Goal: Navigation & Orientation: Go to known website

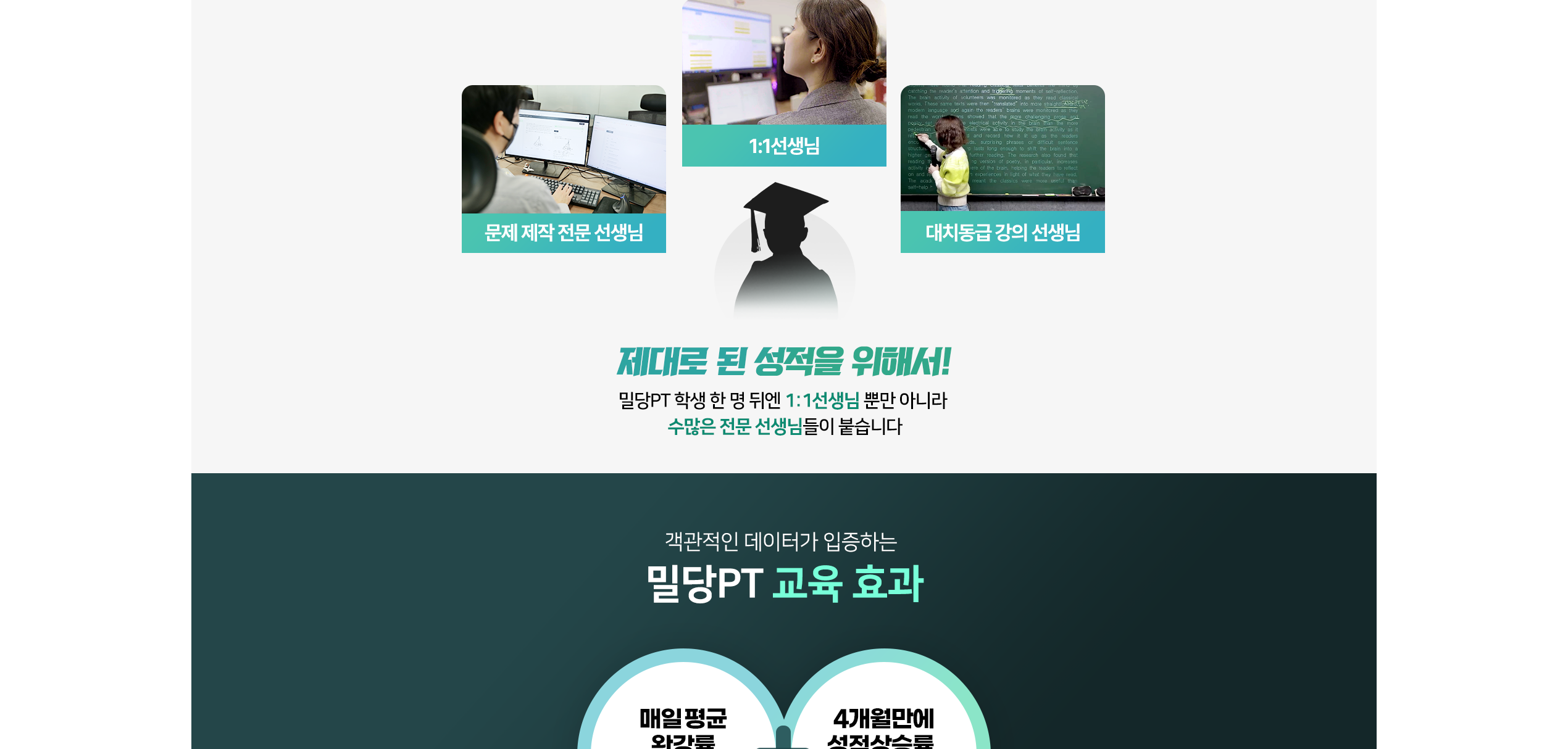
scroll to position [1152, 0]
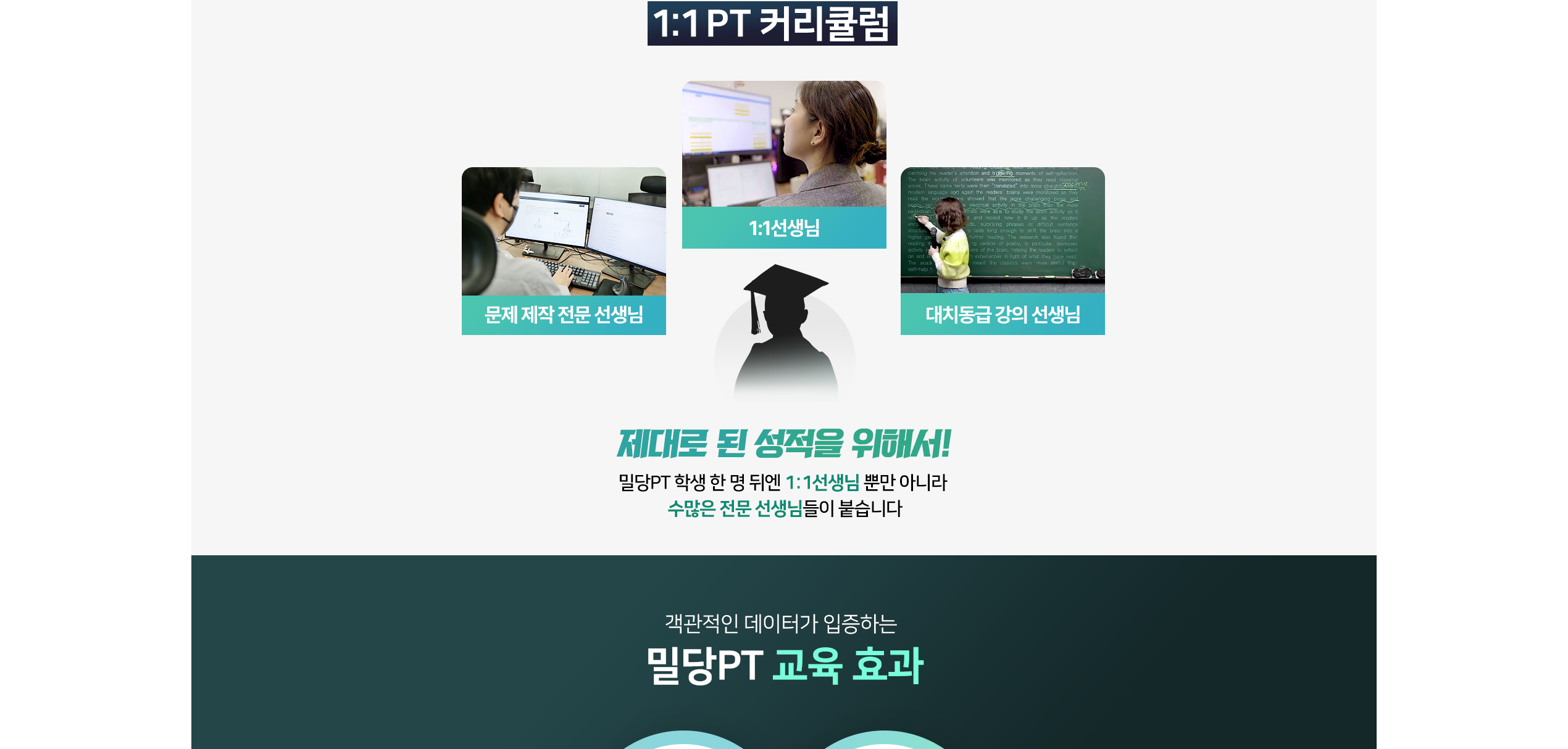
scroll to position [1152, 0]
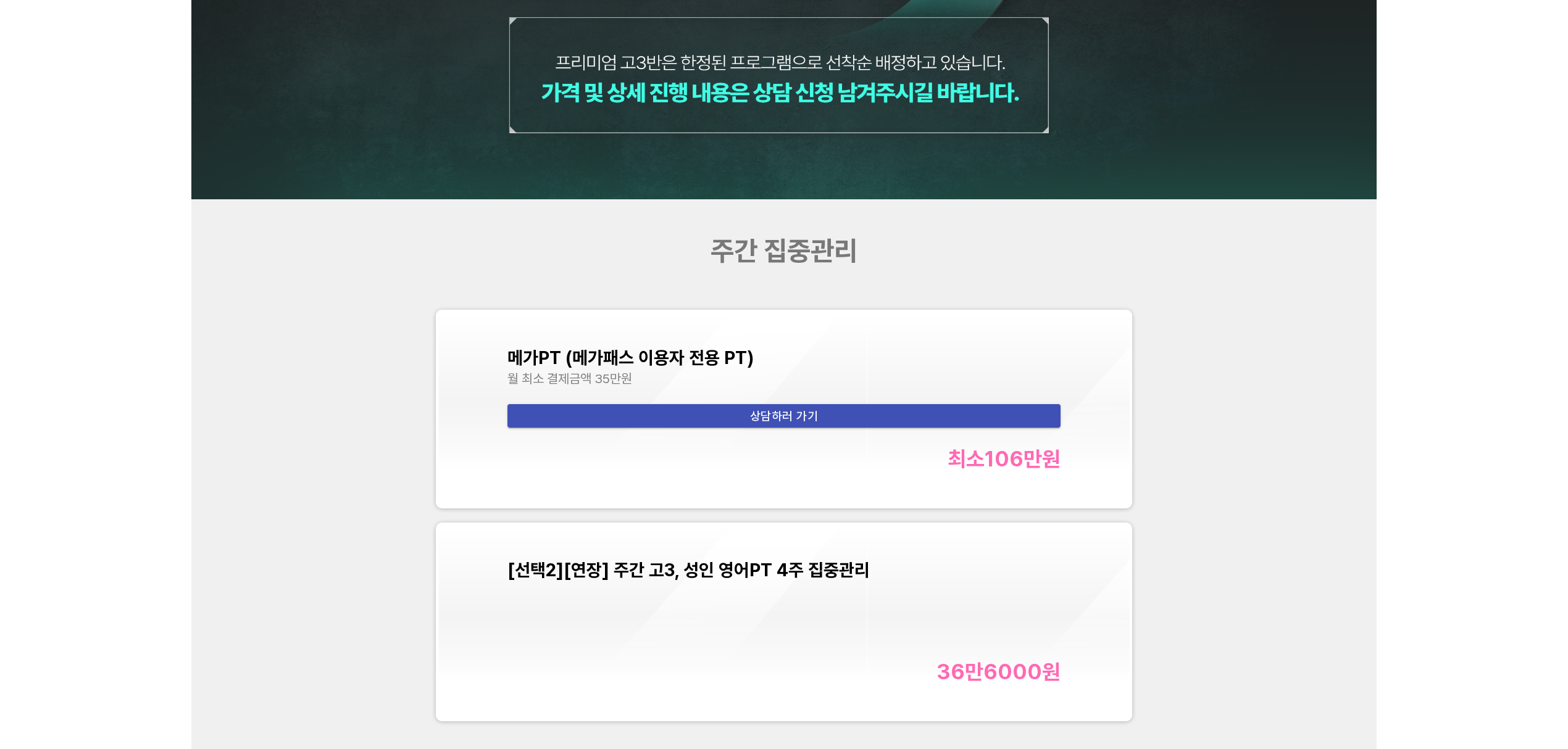
scroll to position [5101, 0]
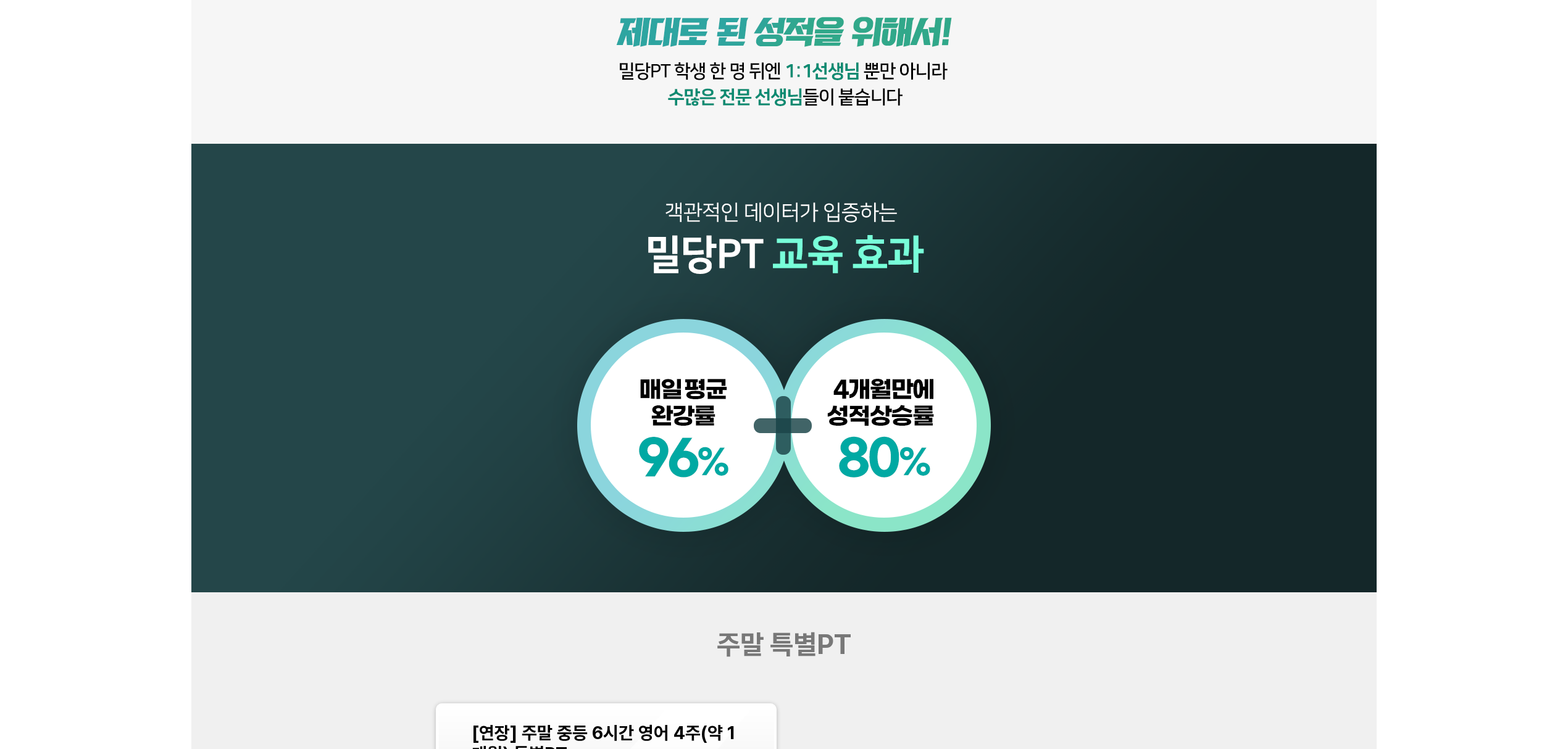
scroll to position [1563, 0]
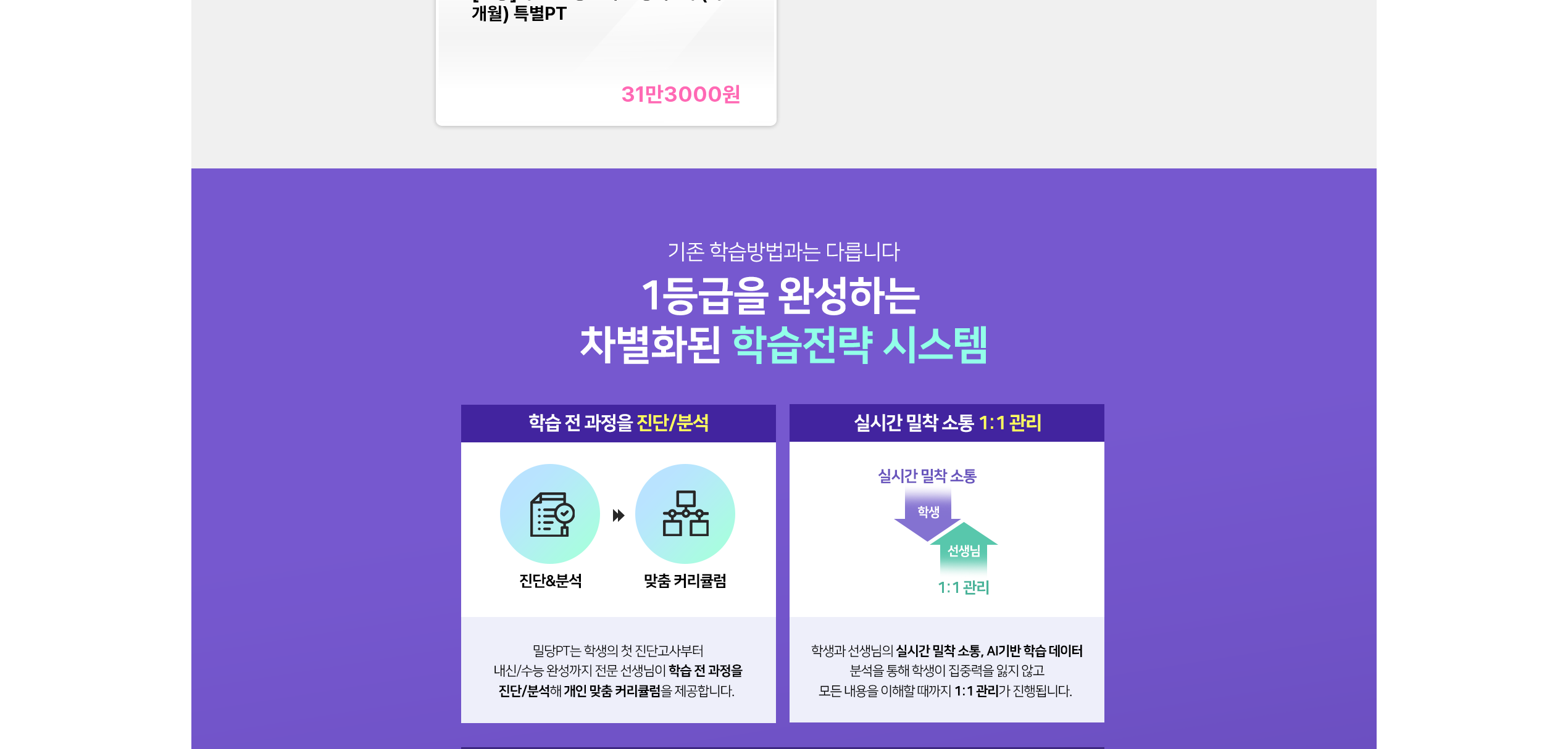
scroll to position [1563, 0]
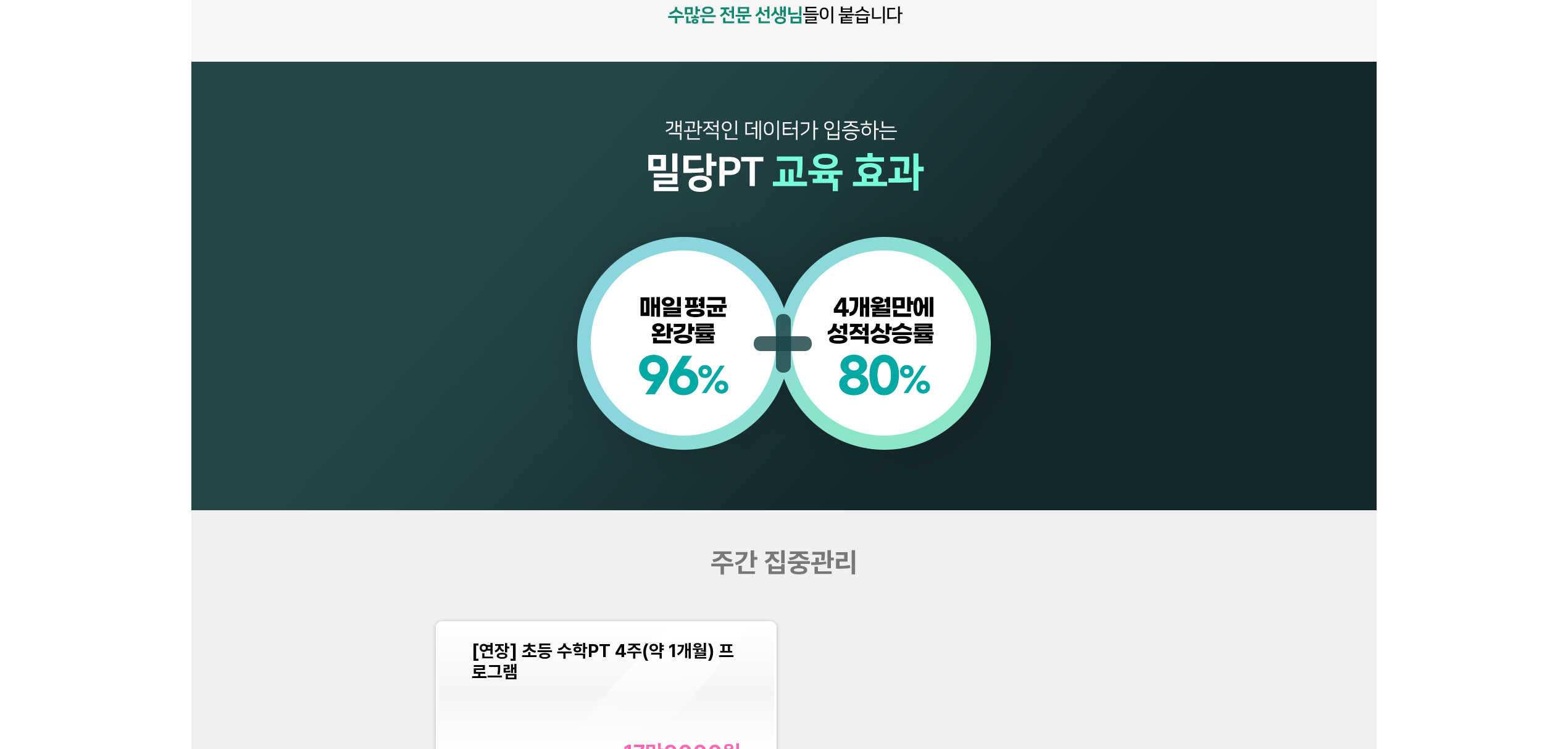
scroll to position [1316, 0]
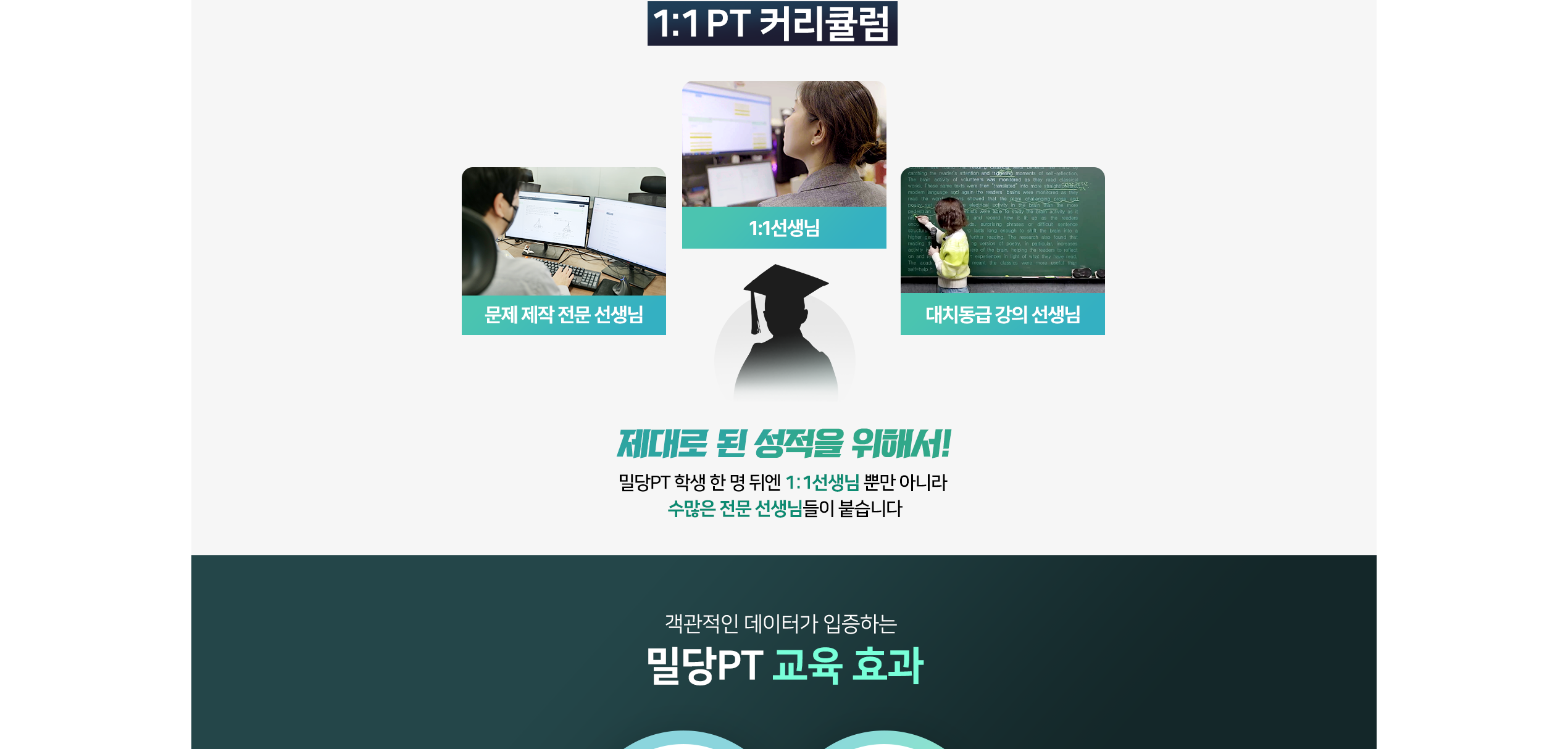
scroll to position [1152, 0]
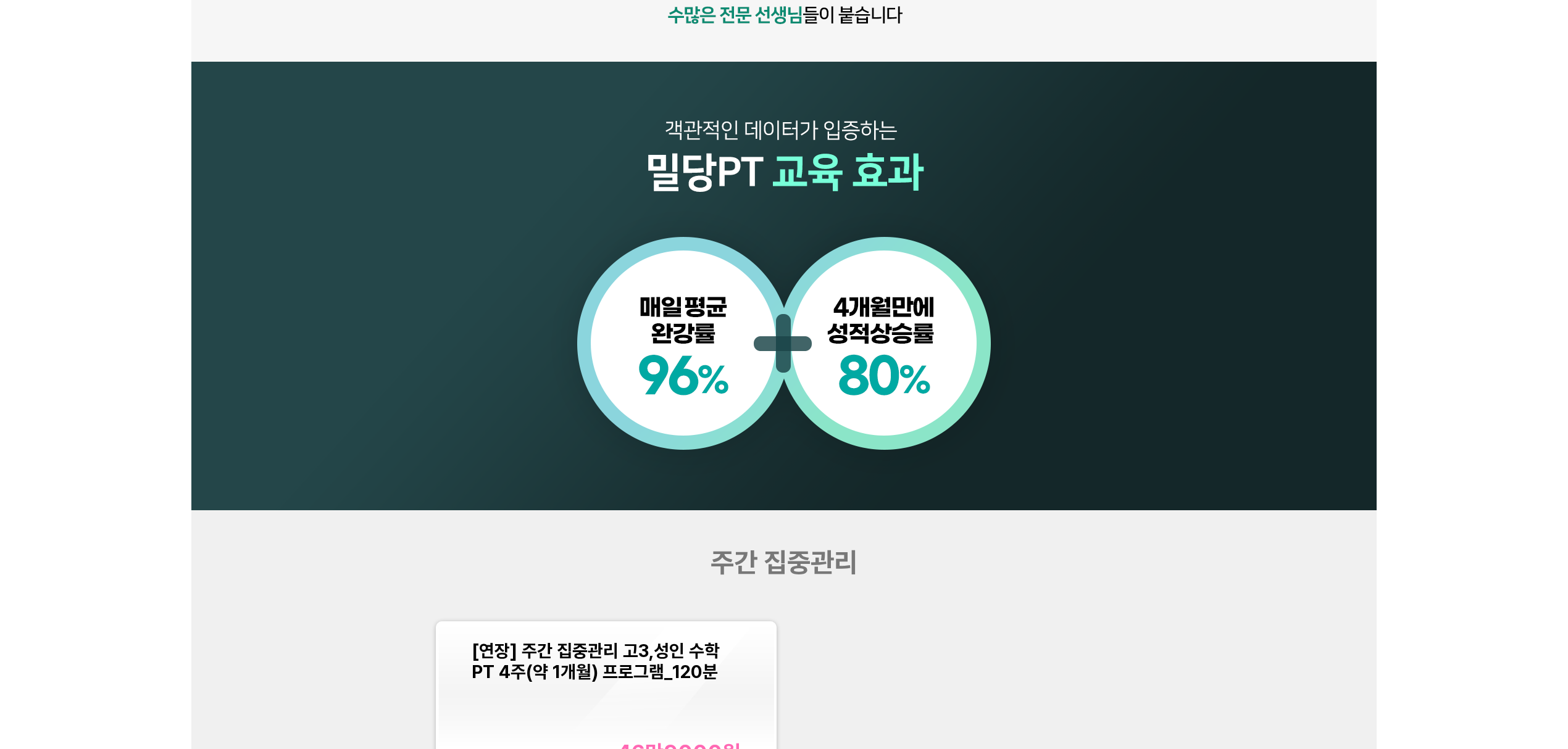
scroll to position [1235, 0]
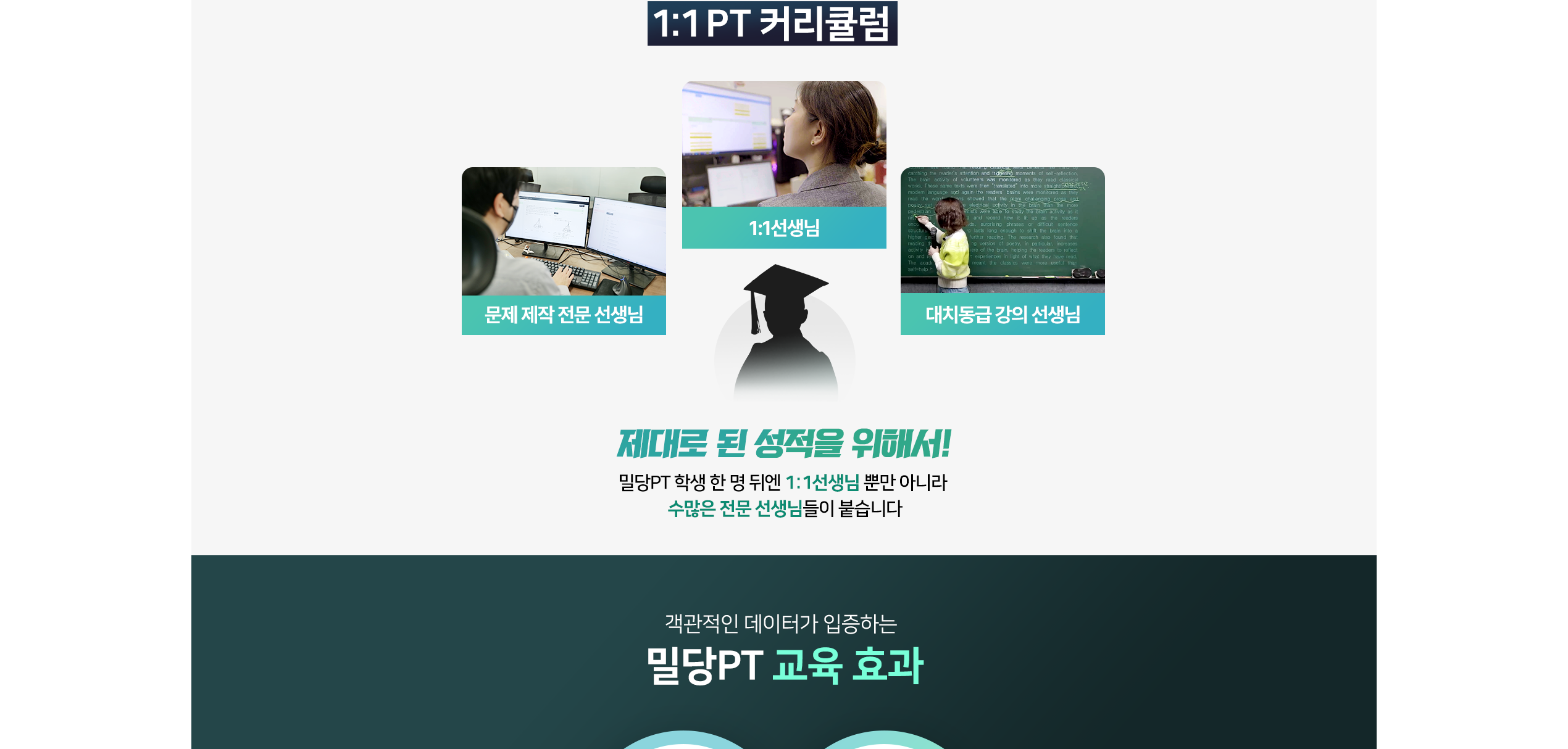
scroll to position [1152, 0]
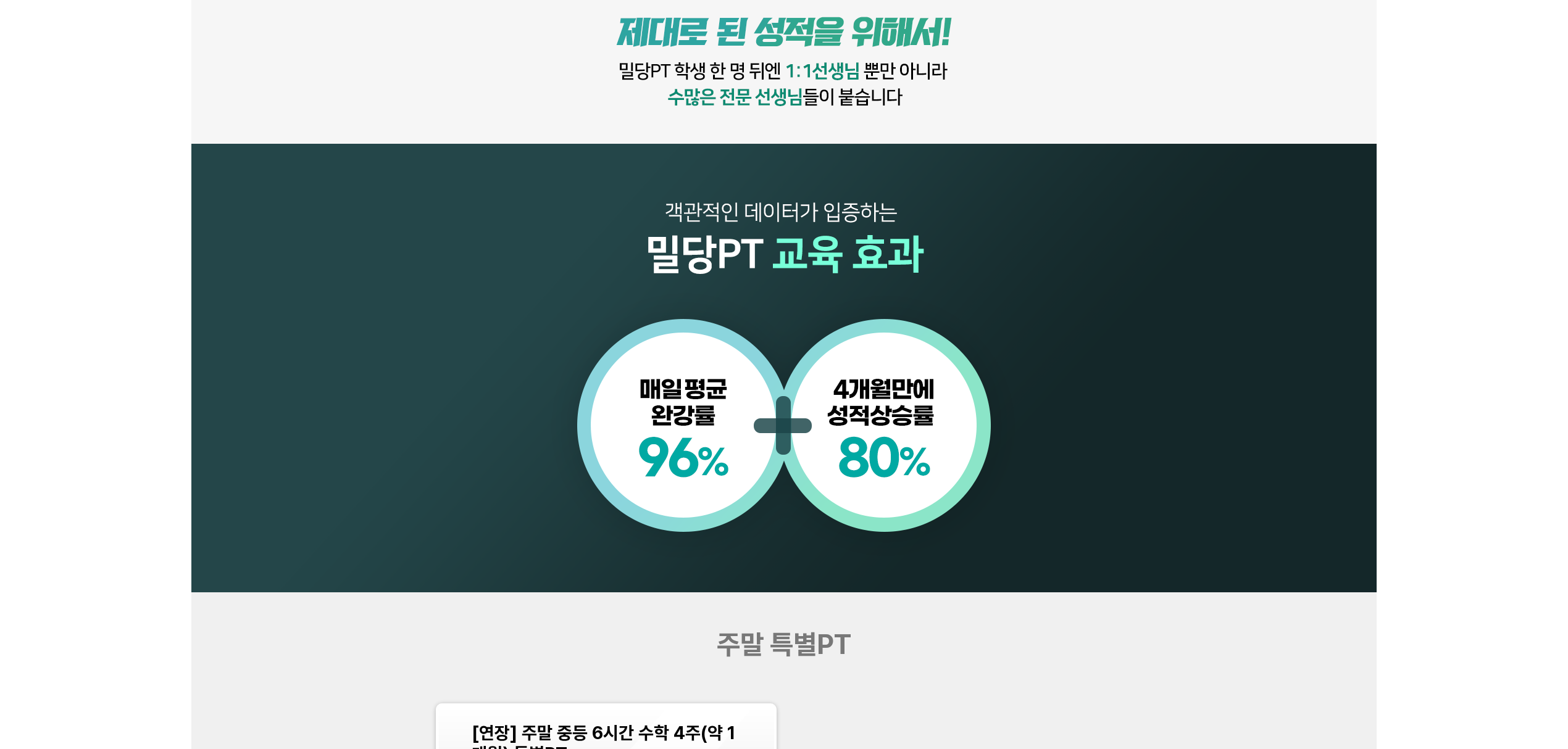
scroll to position [1398, 0]
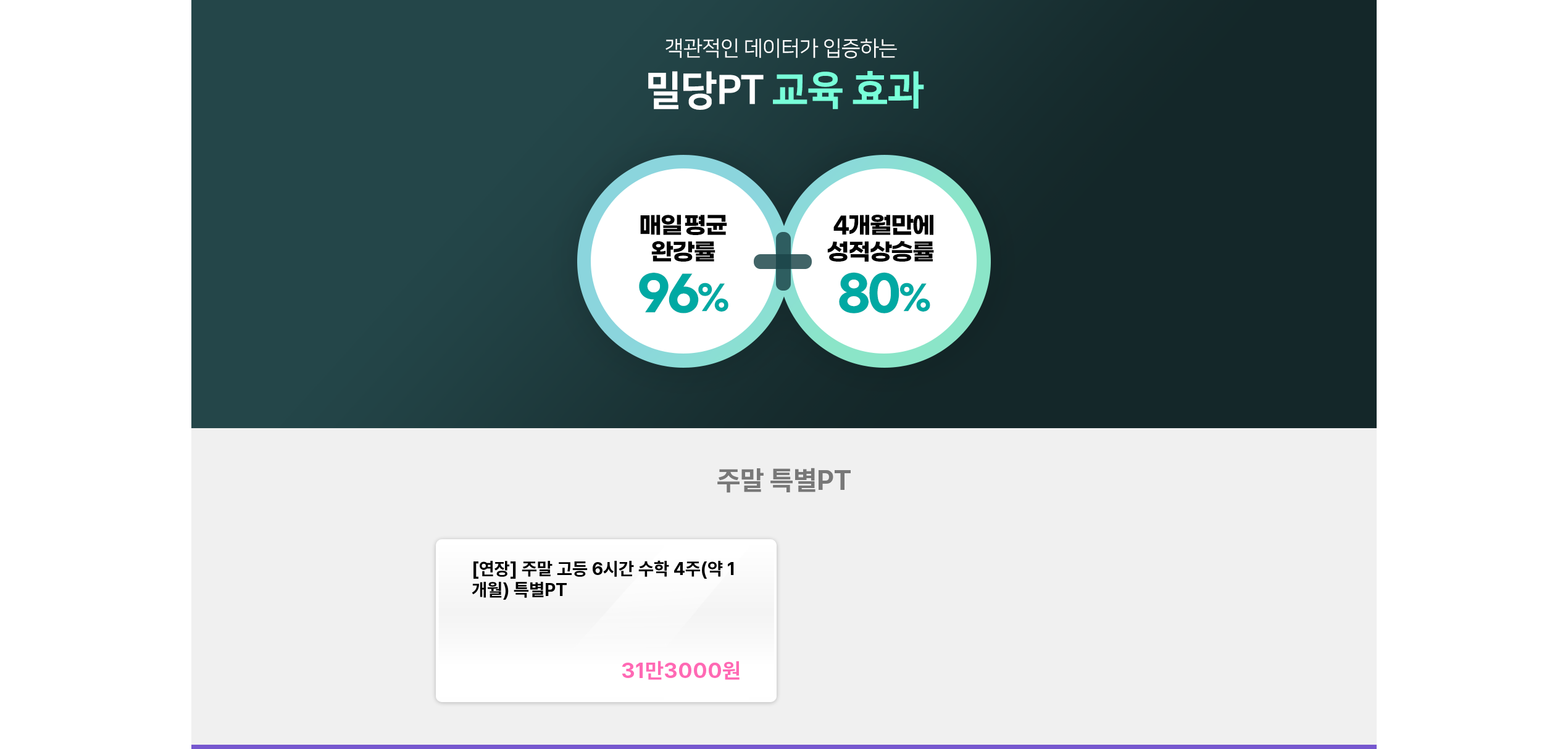
scroll to position [1316, 0]
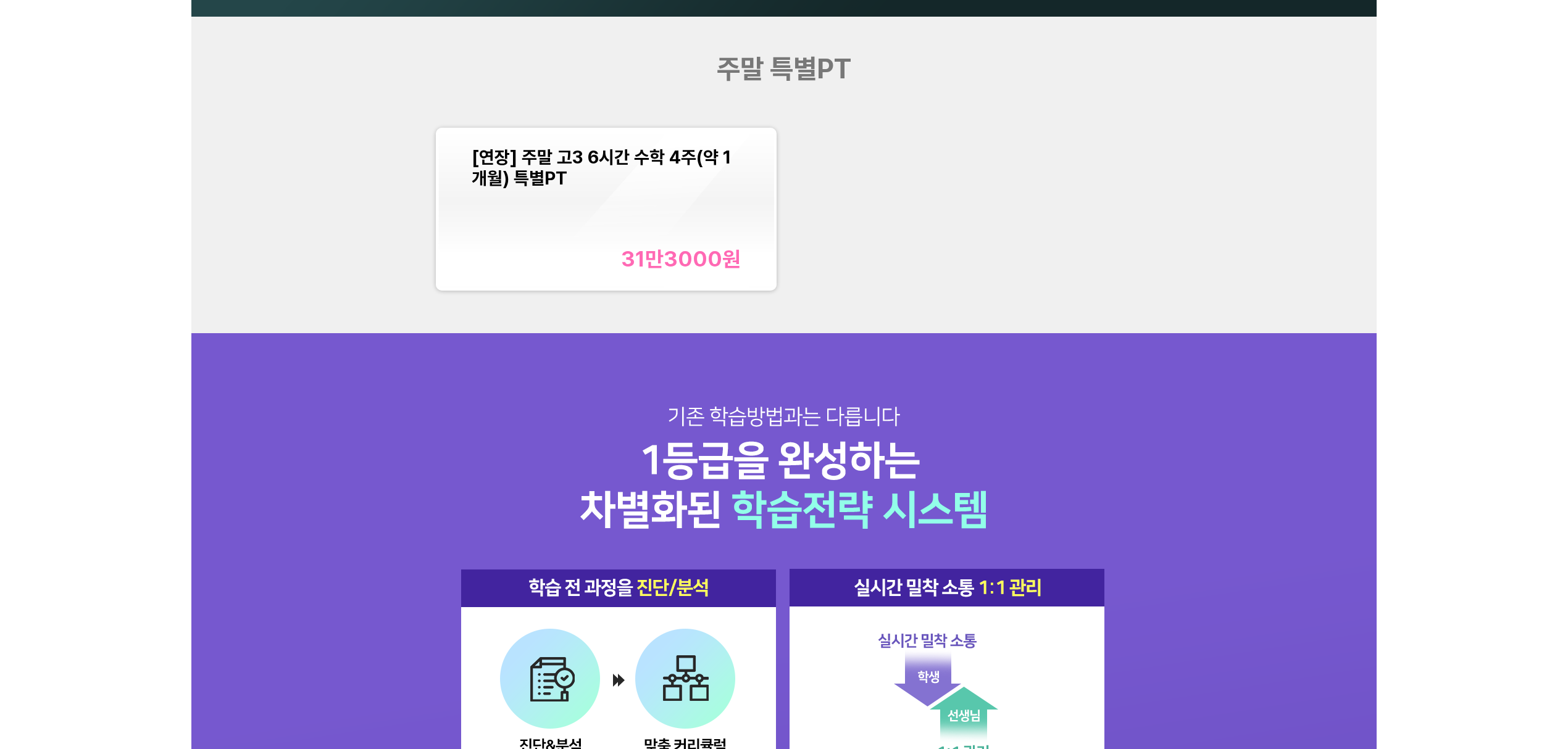
scroll to position [1481, 0]
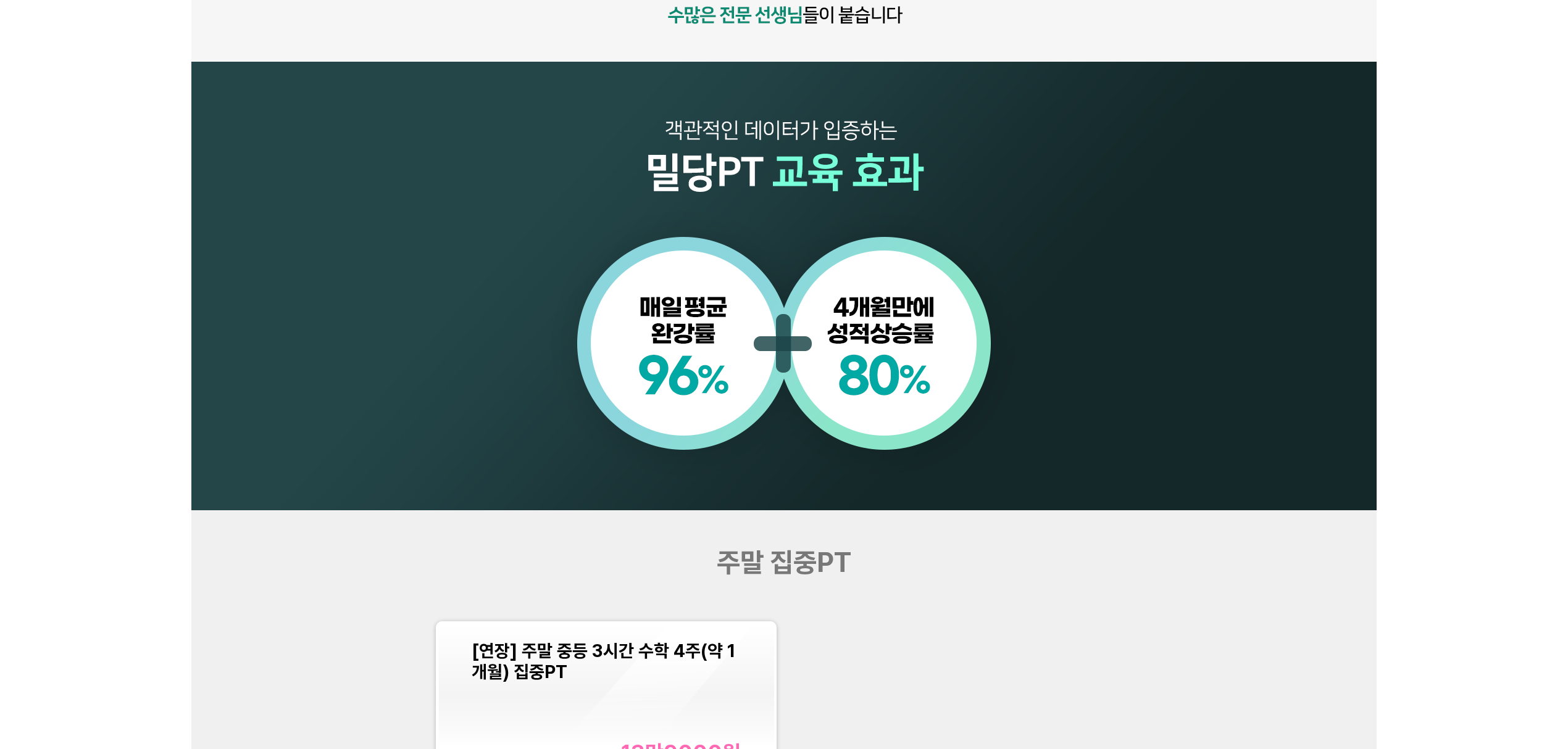
scroll to position [1235, 0]
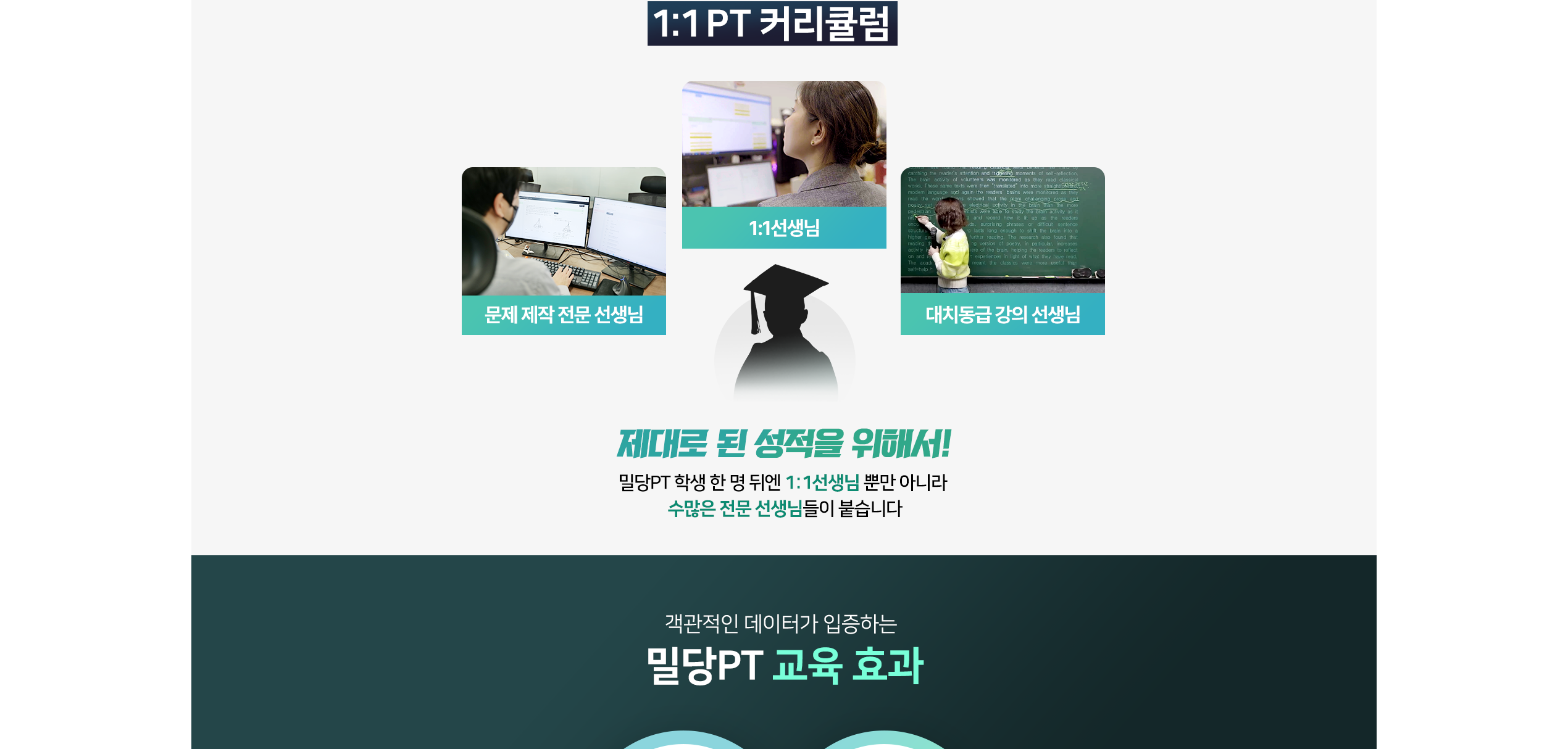
scroll to position [1152, 0]
